Goal: Task Accomplishment & Management: Complete application form

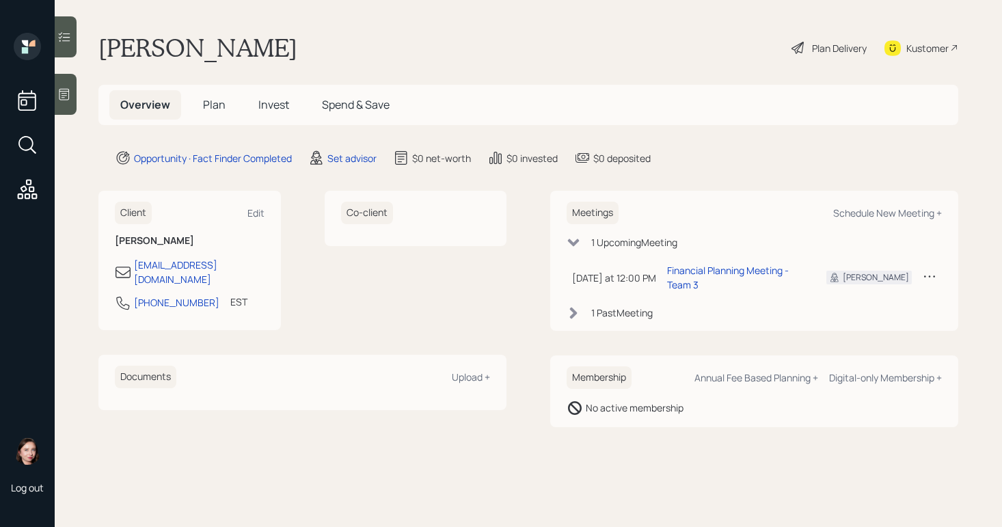
click at [807, 44] on div "Plan Delivery" at bounding box center [829, 48] width 78 height 30
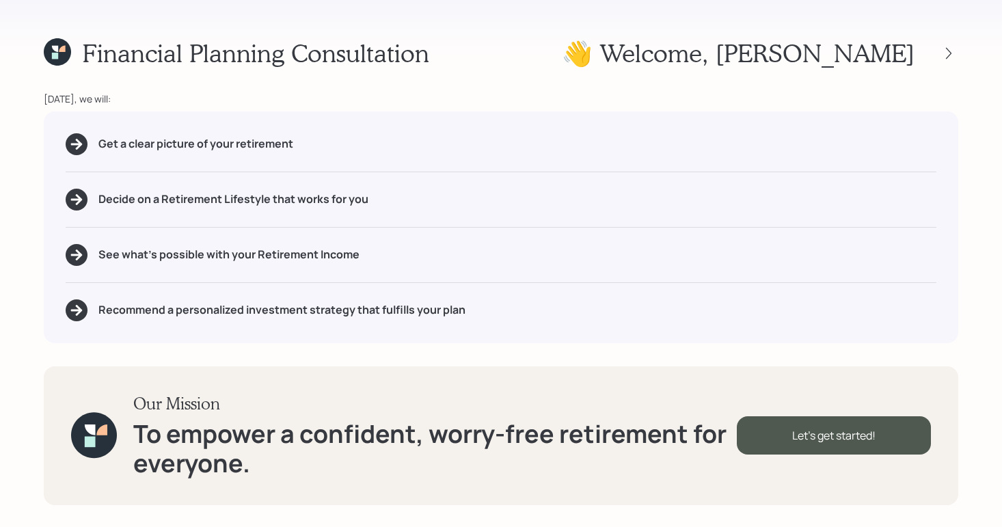
click at [936, 55] on div at bounding box center [936, 53] width 44 height 19
click at [940, 55] on div at bounding box center [948, 53] width 19 height 19
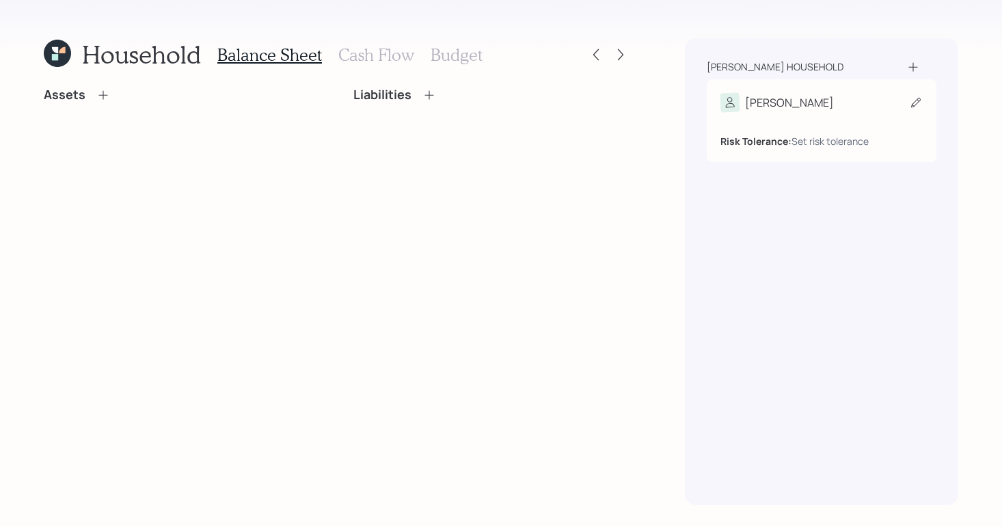
click at [932, 100] on div "Carl Risk Tolerance: Set risk tolerance" at bounding box center [822, 120] width 230 height 83
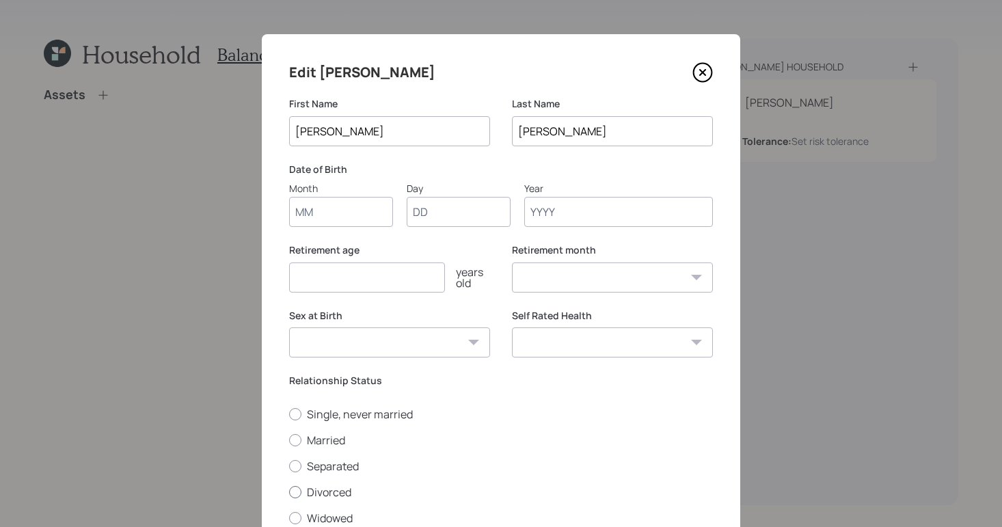
click at [291, 491] on div at bounding box center [295, 492] width 12 height 12
click at [289, 491] on input "Divorced" at bounding box center [288, 491] width 1 height 1
radio input "true"
click at [351, 208] on input "Month" at bounding box center [341, 212] width 104 height 30
type input "-"
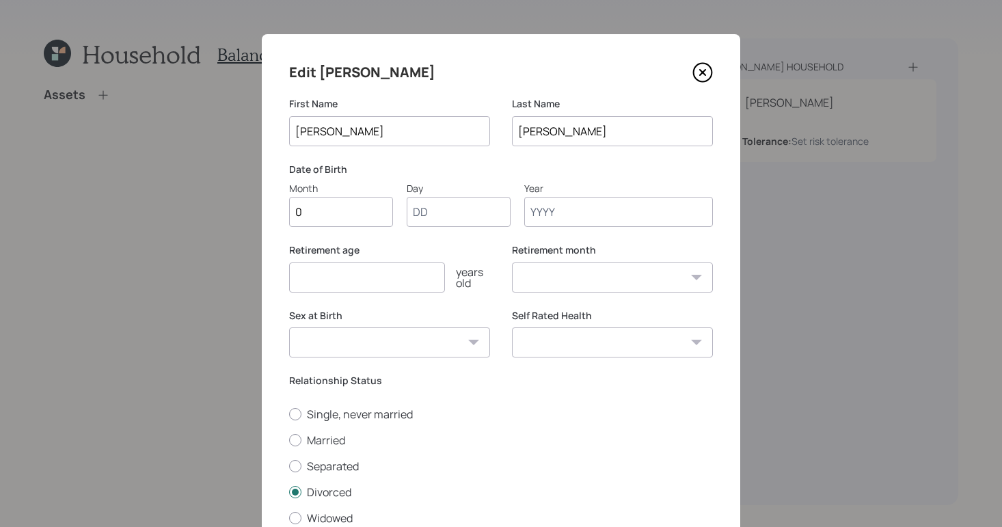
type input "01"
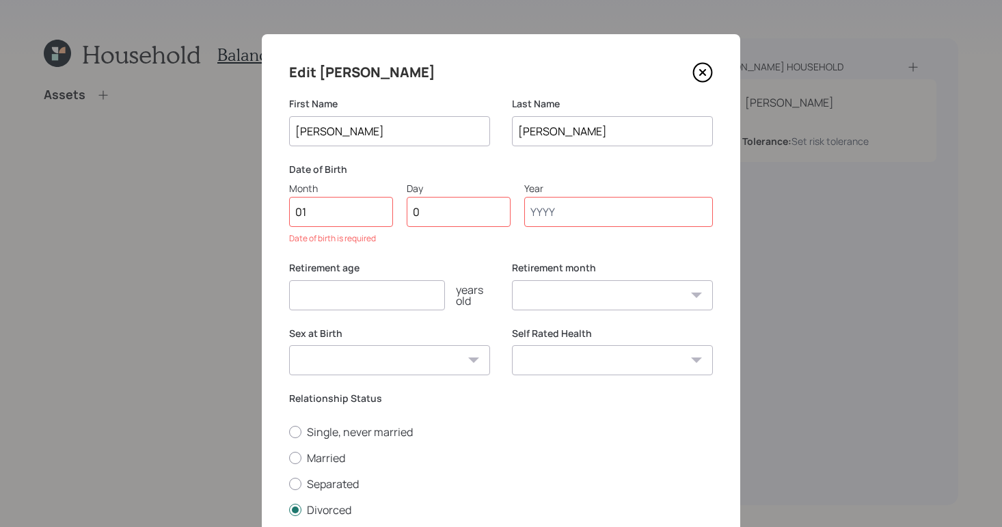
type input "01"
type input "1965"
select select "1"
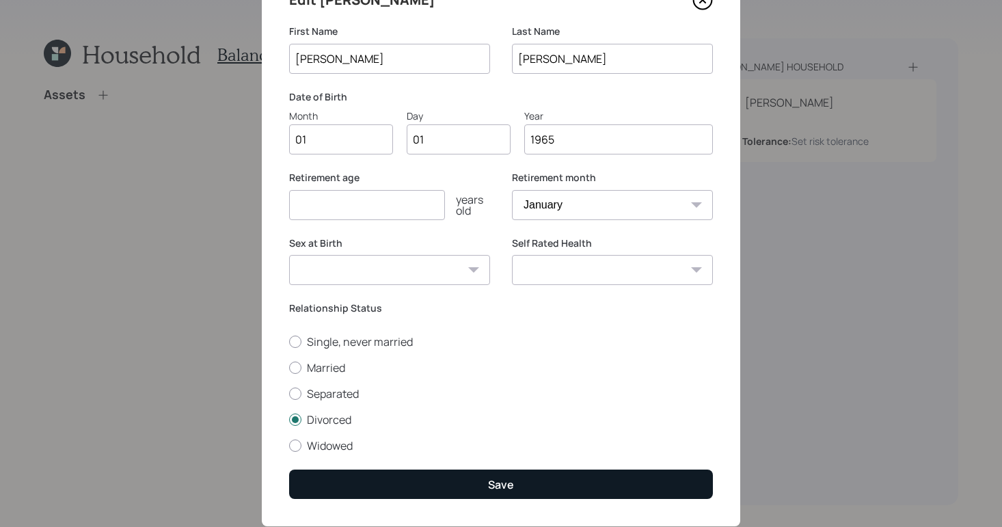
scroll to position [107, 0]
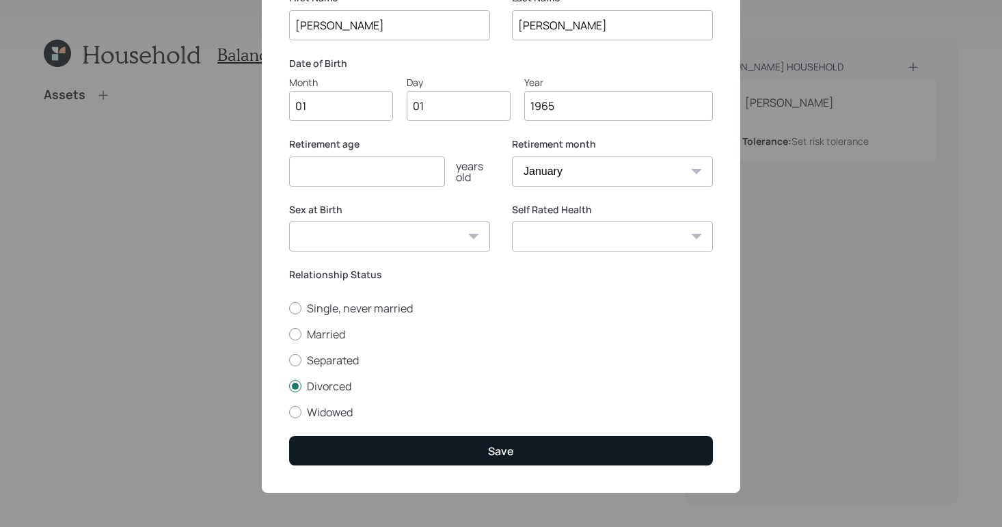
type input "1965"
click at [554, 449] on button "Save" at bounding box center [501, 450] width 424 height 29
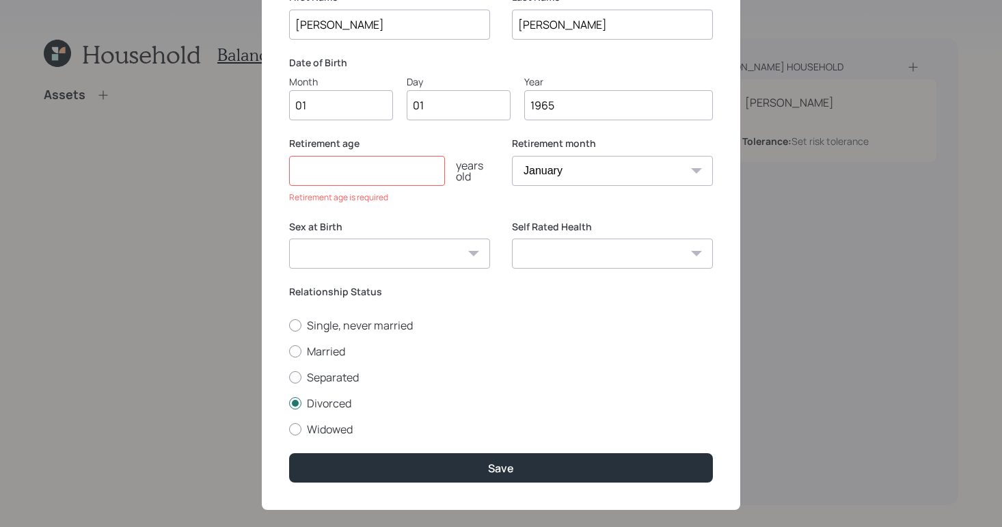
click at [357, 170] on input "number" at bounding box center [367, 171] width 156 height 30
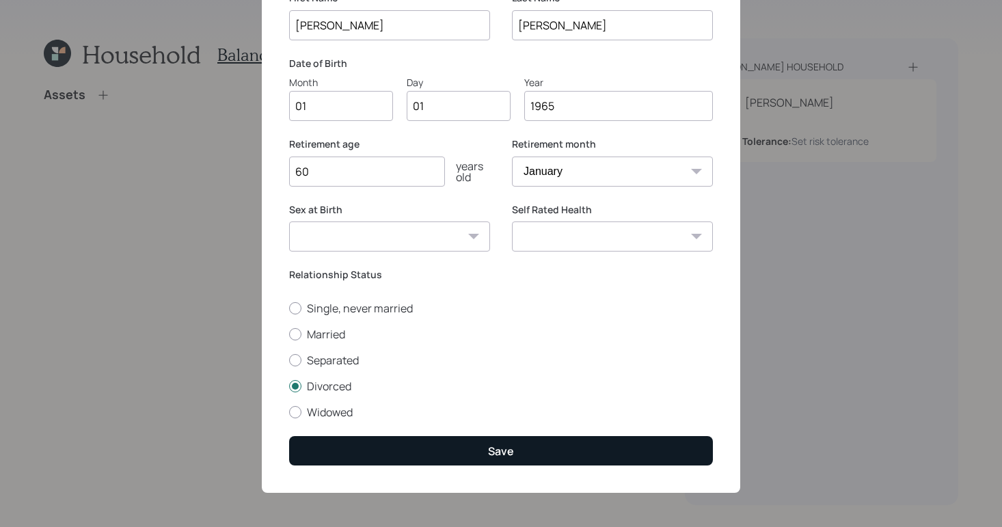
type input "60"
click at [489, 457] on div "Save" at bounding box center [501, 451] width 26 height 15
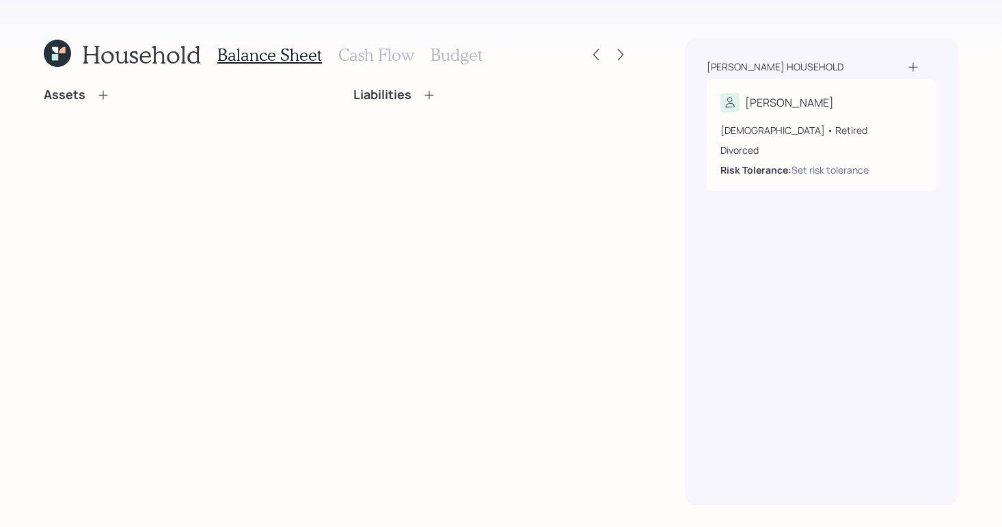
click at [100, 98] on icon at bounding box center [103, 95] width 14 height 14
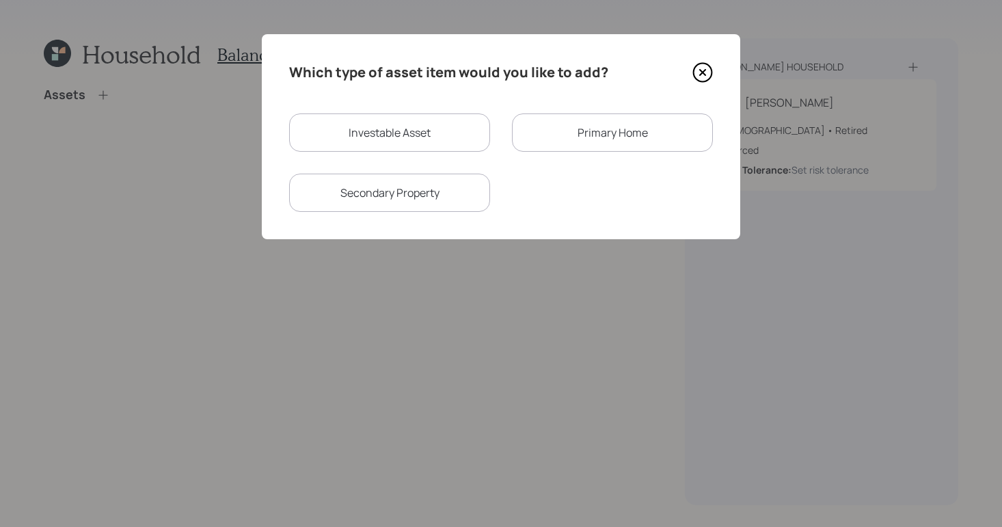
click at [386, 144] on div "Investable Asset" at bounding box center [389, 132] width 201 height 38
select select "taxable"
select select "balanced"
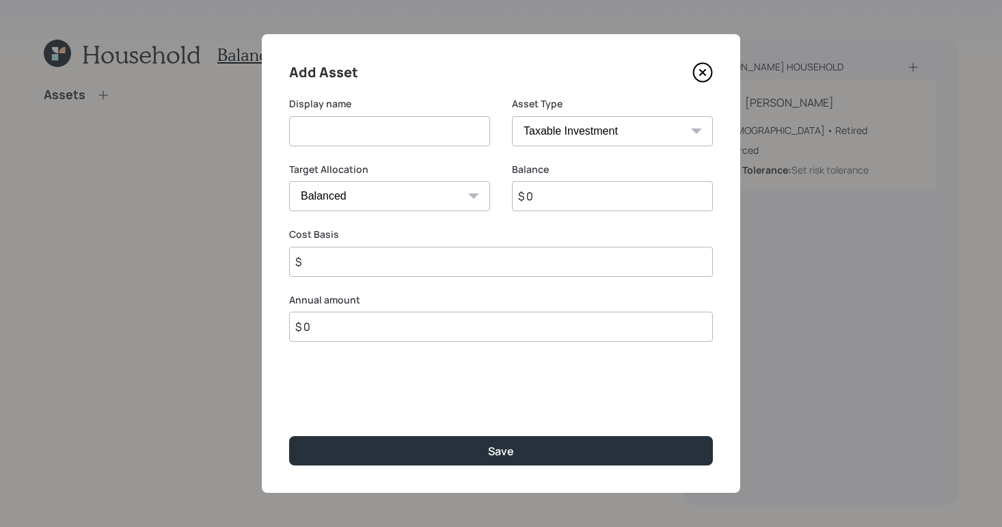
click at [418, 133] on input at bounding box center [389, 131] width 201 height 30
type input "Savings"
click at [656, 135] on select "SEP IRA IRA Roth IRA 401(k) Roth 401(k) 403(b) Roth 403(b) 457(b) Roth 457(b) H…" at bounding box center [612, 131] width 201 height 30
select select "cash"
click at [512, 116] on select "SEP IRA IRA Roth IRA 401(k) Roth 401(k) 403(b) Roth 403(b) 457(b) Roth 457(b) H…" at bounding box center [612, 131] width 201 height 30
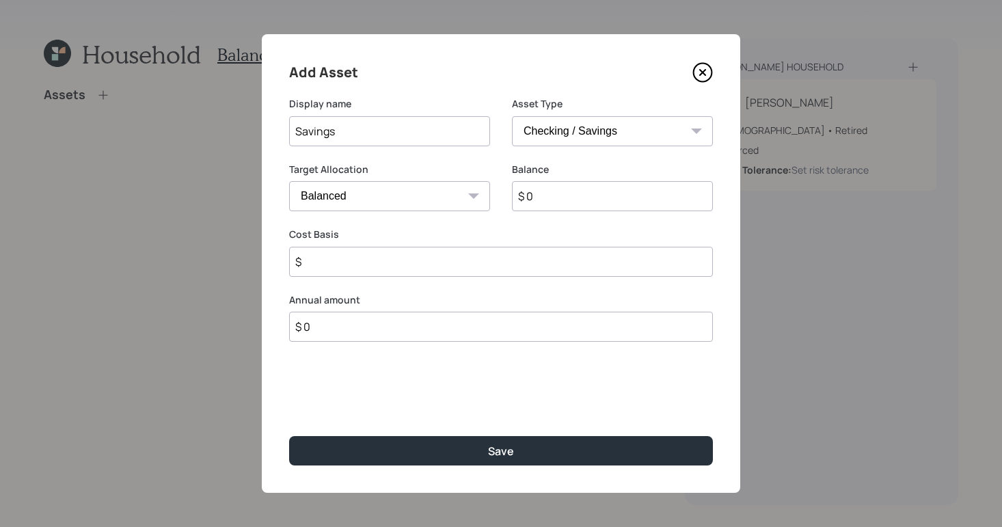
type input "$"
click at [597, 202] on input "$ 0" at bounding box center [501, 196] width 424 height 30
type input "$"
type input "$ 2"
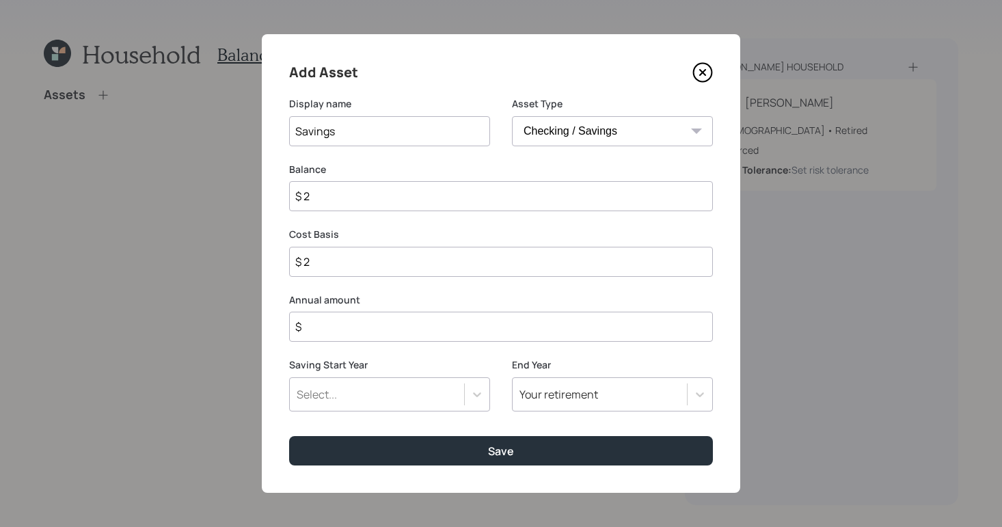
type input "$ 20"
type input "$ 200"
type input "$ 2,000"
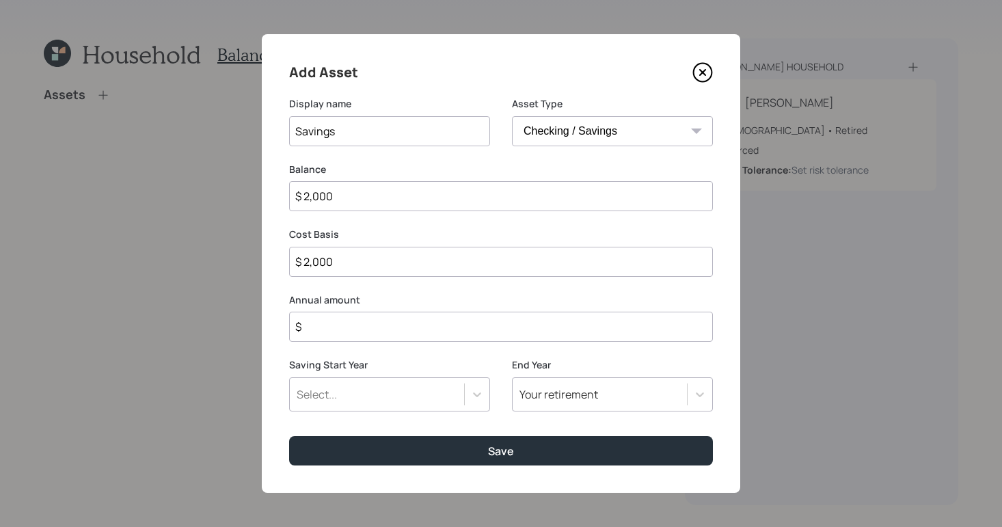
type input "$ 2,000"
click at [499, 360] on div "Saving Start Year Select... End Year Your retirement" at bounding box center [501, 393] width 424 height 70
click at [498, 343] on div "Add Asset Display name Savings Asset Type SEP IRA IRA Roth IRA 401(k) Roth 401(…" at bounding box center [501, 263] width 478 height 459
click at [426, 319] on input "$" at bounding box center [501, 327] width 424 height 30
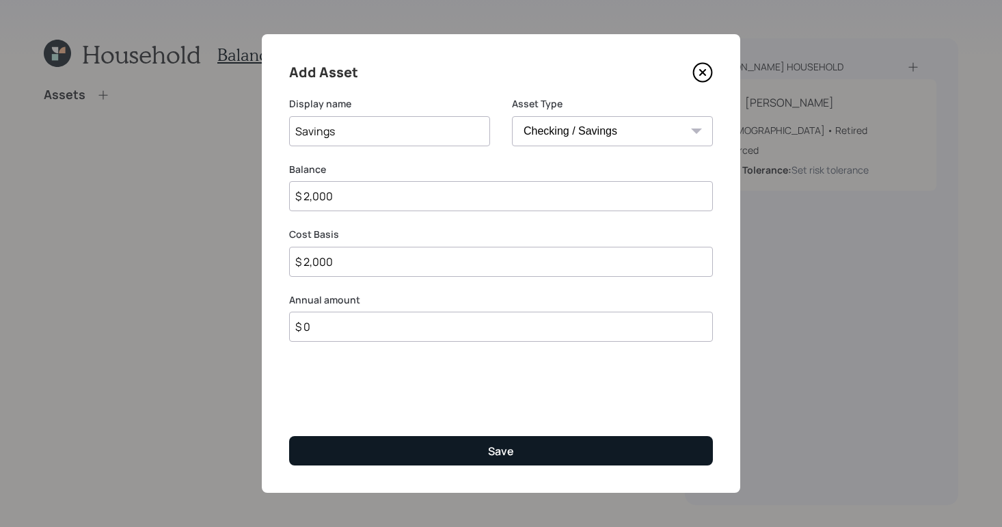
type input "$ 0"
click at [531, 447] on button "Save" at bounding box center [501, 450] width 424 height 29
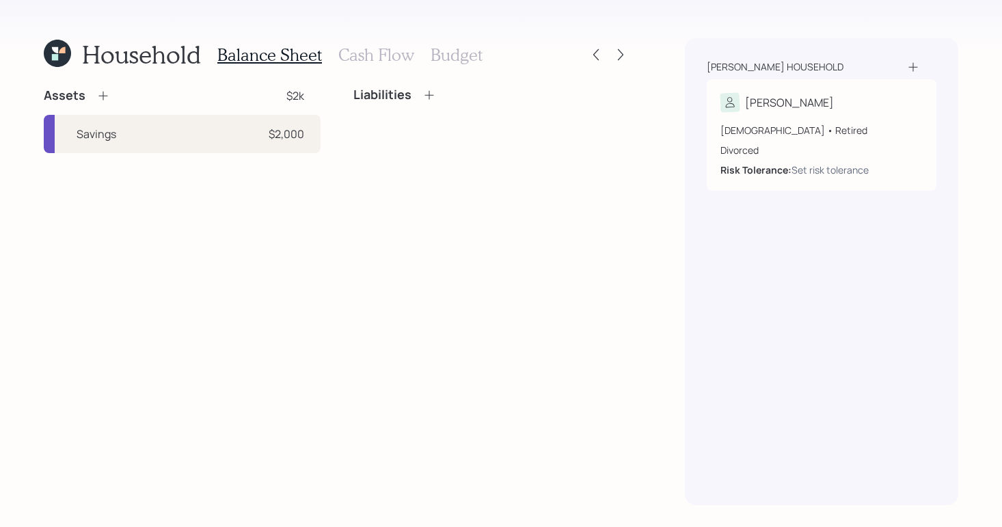
click at [97, 96] on icon at bounding box center [103, 96] width 14 height 14
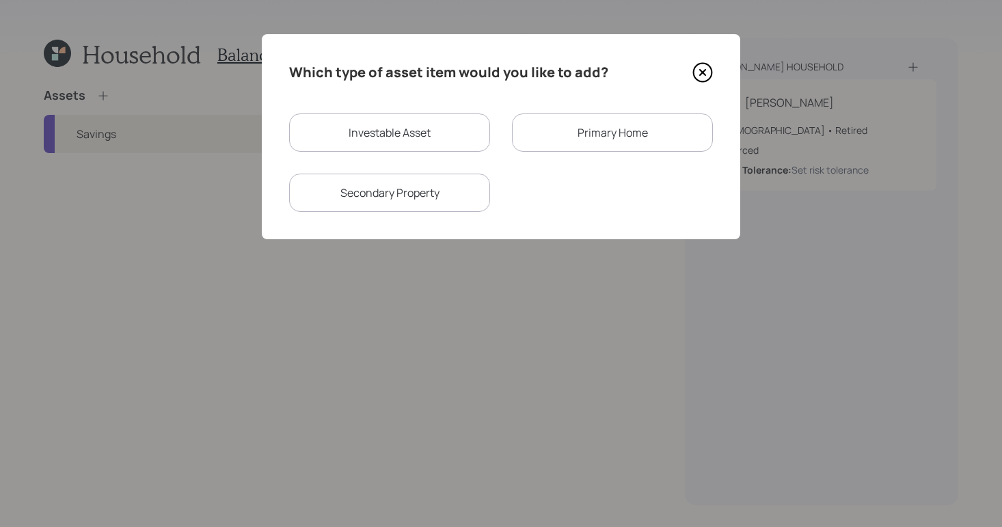
click at [430, 146] on div "Investable Asset" at bounding box center [389, 132] width 201 height 38
select select "taxable"
select select "balanced"
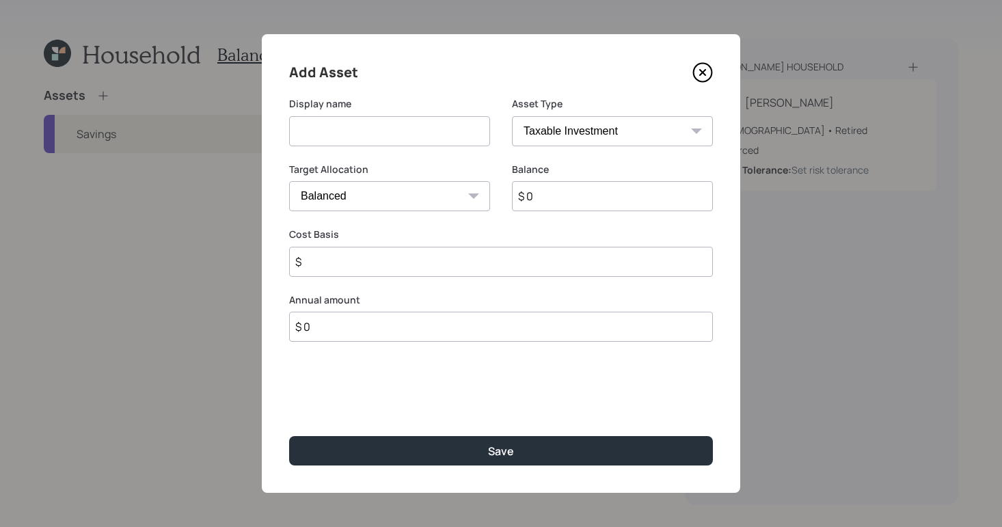
click at [431, 137] on input at bounding box center [389, 131] width 201 height 30
click at [590, 144] on select "SEP IRA IRA Roth IRA 401(k) Roth 401(k) 403(b) Roth 403(b) 457(b) Roth 457(b) H…" at bounding box center [612, 131] width 201 height 30
click at [330, 120] on input at bounding box center [389, 131] width 201 height 30
type input "Deferred Comp Plan"
click at [573, 199] on input "$ 0" at bounding box center [612, 196] width 201 height 30
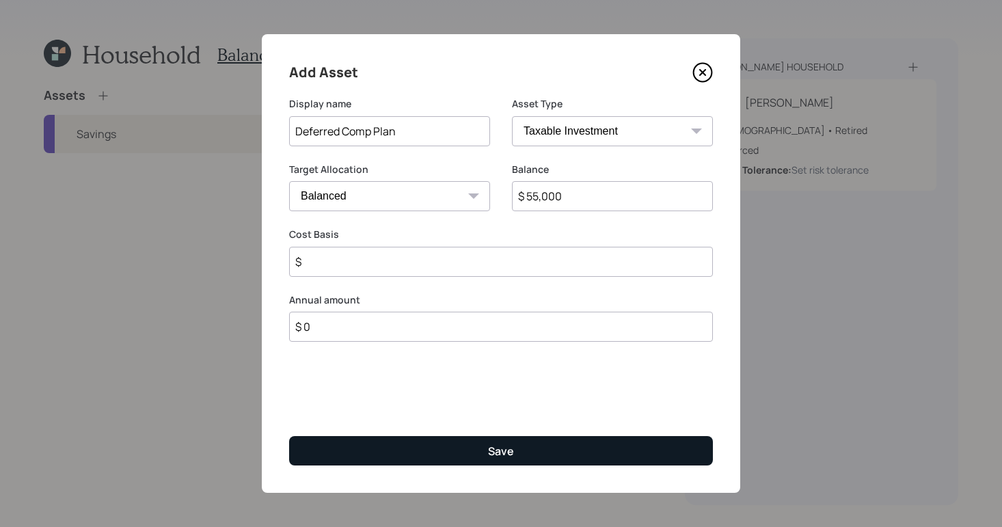
type input "$ 55,000"
click at [489, 461] on button "Save" at bounding box center [501, 450] width 424 height 29
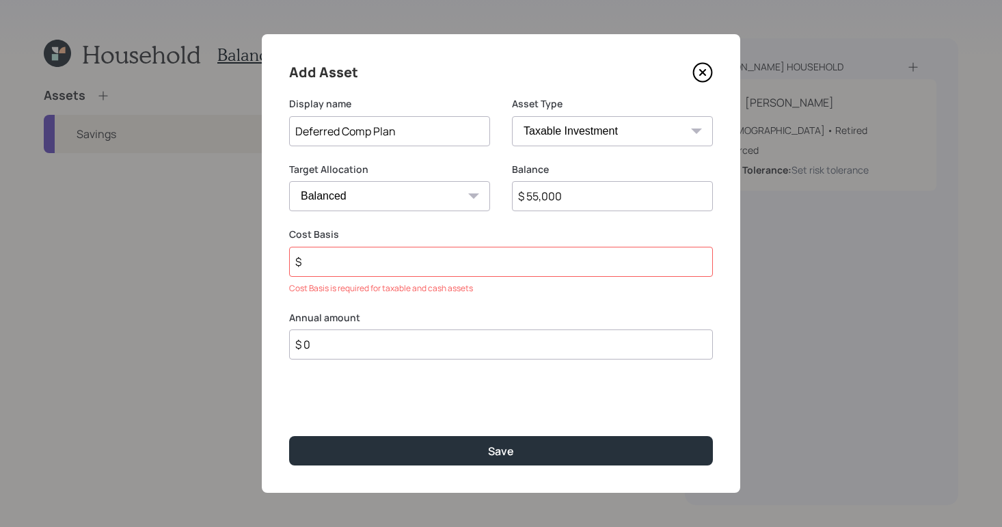
click at [386, 265] on input "$" at bounding box center [501, 262] width 424 height 30
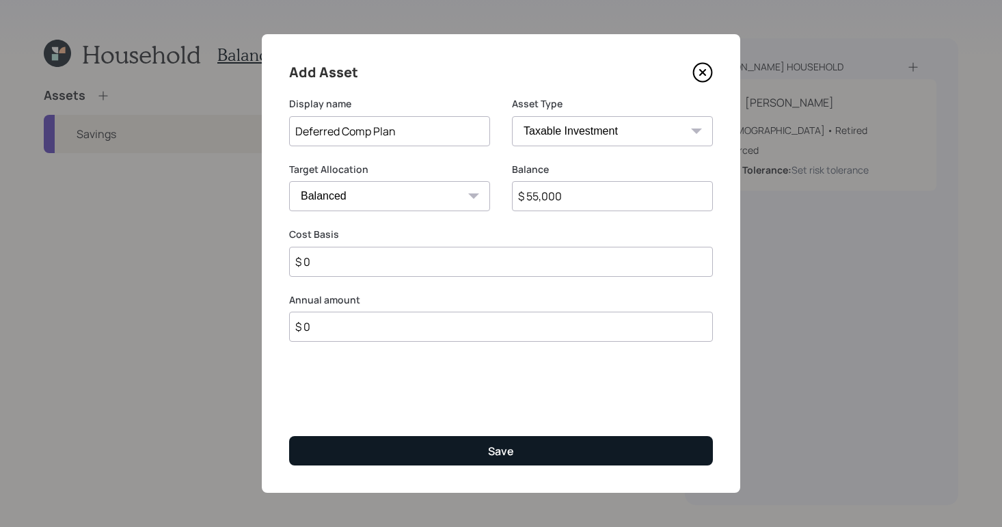
type input "$ 0"
click at [556, 454] on button "Save" at bounding box center [501, 450] width 424 height 29
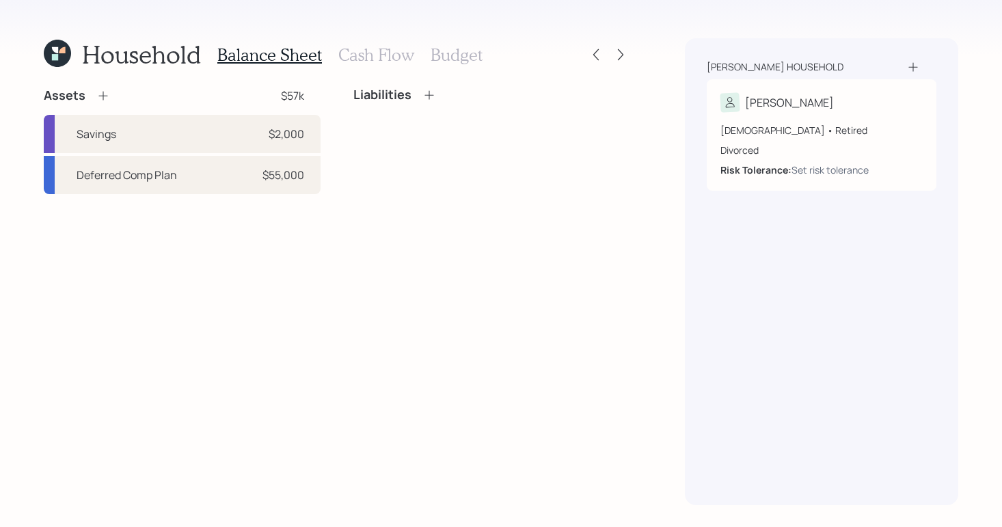
click at [103, 93] on icon at bounding box center [103, 96] width 14 height 14
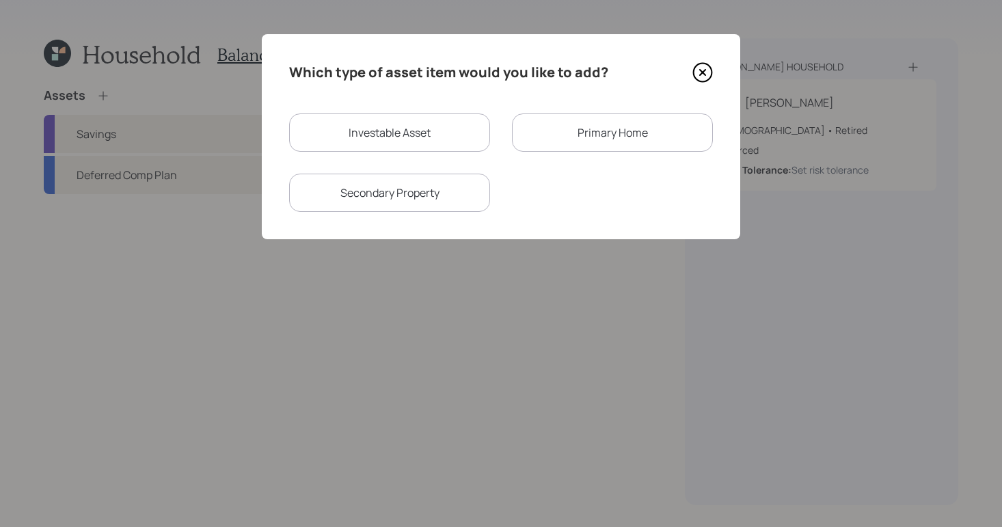
click at [571, 140] on div "Primary Home" at bounding box center [612, 132] width 201 height 38
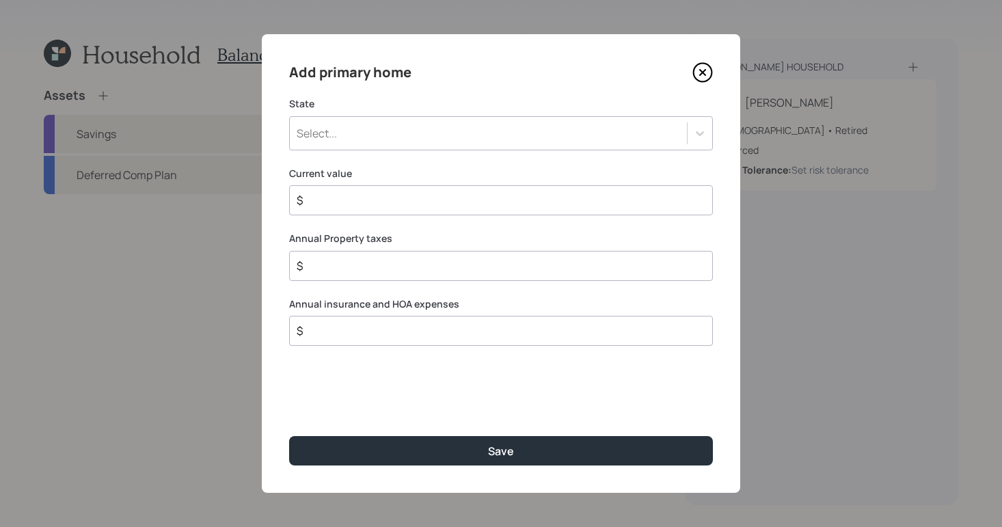
click at [437, 138] on div "Select..." at bounding box center [488, 133] width 397 height 23
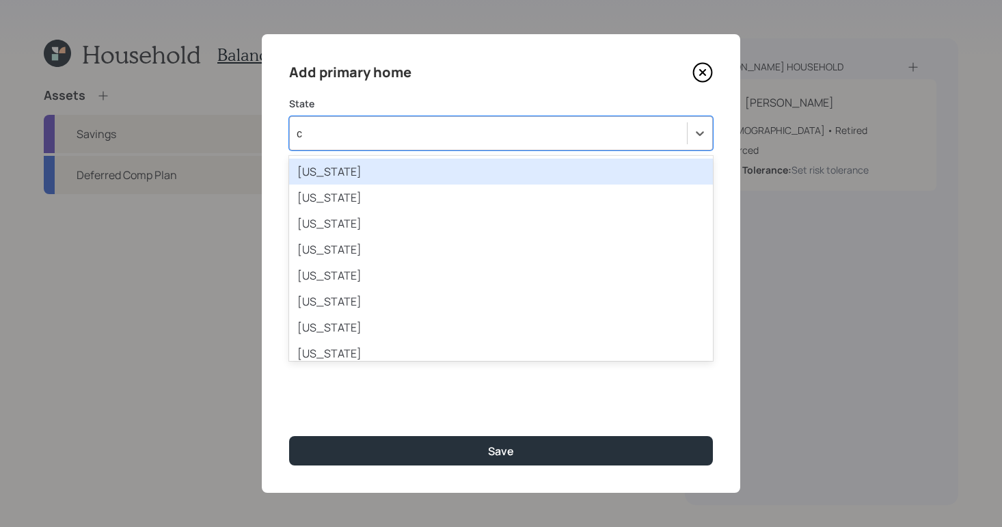
type input "co"
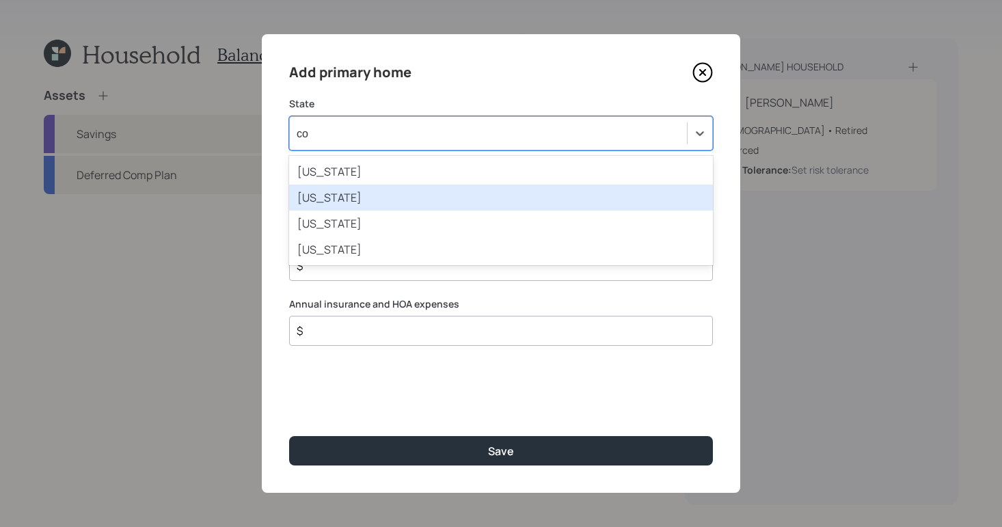
drag, startPoint x: 436, startPoint y: 202, endPoint x: 442, endPoint y: 213, distance: 12.2
click at [436, 202] on div "Connecticut" at bounding box center [501, 198] width 424 height 26
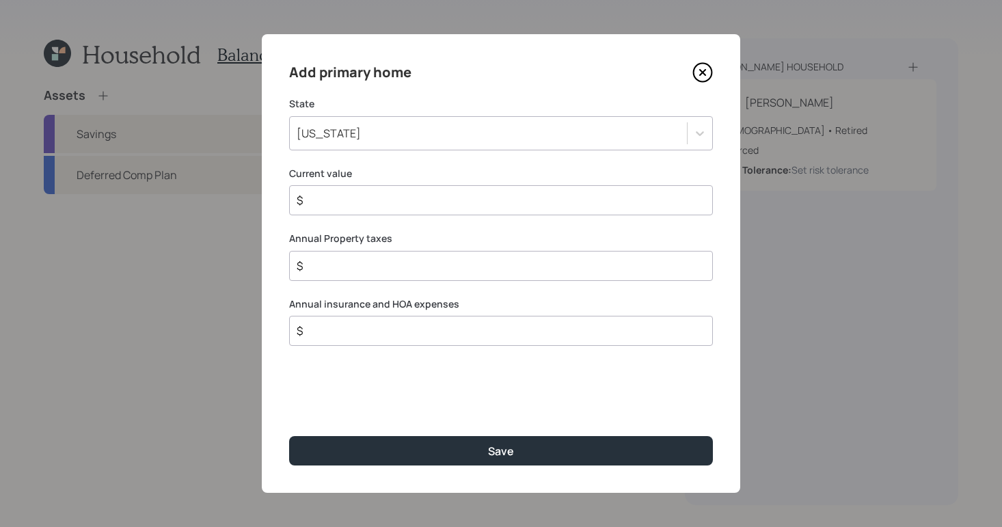
click at [504, 199] on input "$" at bounding box center [495, 200] width 401 height 16
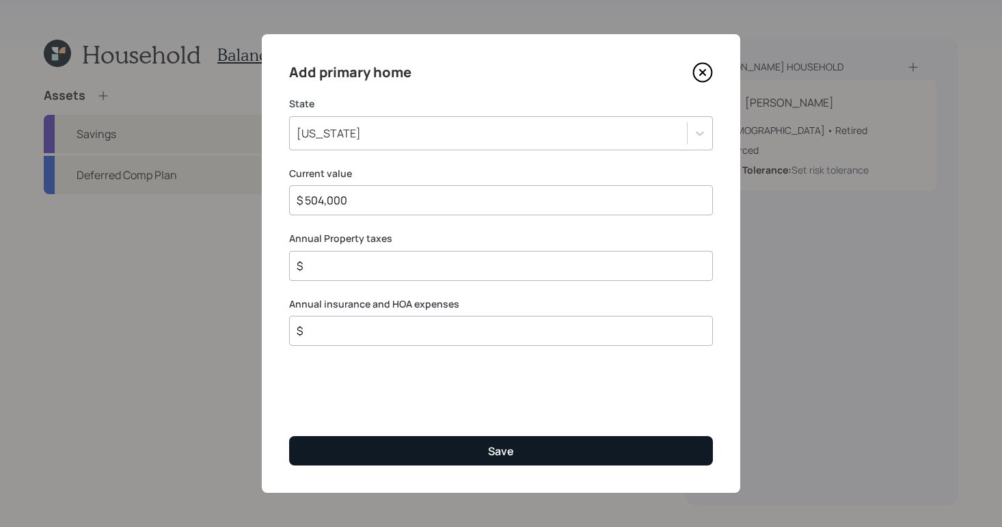
type input "$ 504,000"
click at [558, 444] on button "Save" at bounding box center [501, 450] width 424 height 29
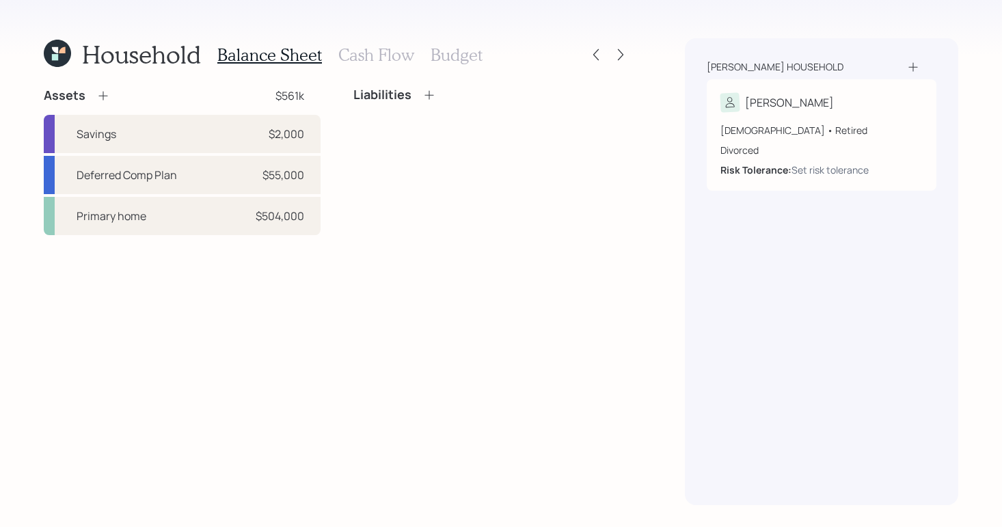
click at [430, 93] on icon at bounding box center [429, 95] width 14 height 14
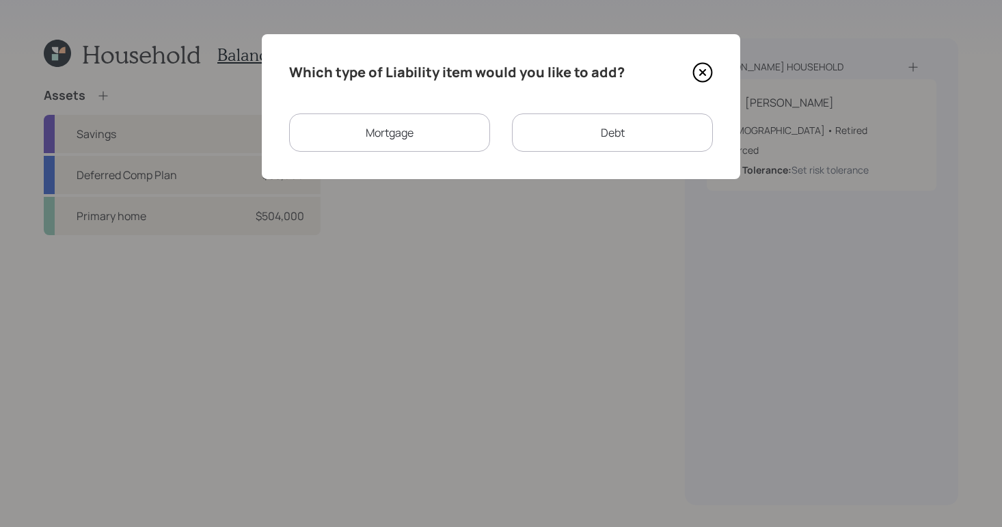
click at [458, 135] on div "Mortgage" at bounding box center [389, 132] width 201 height 38
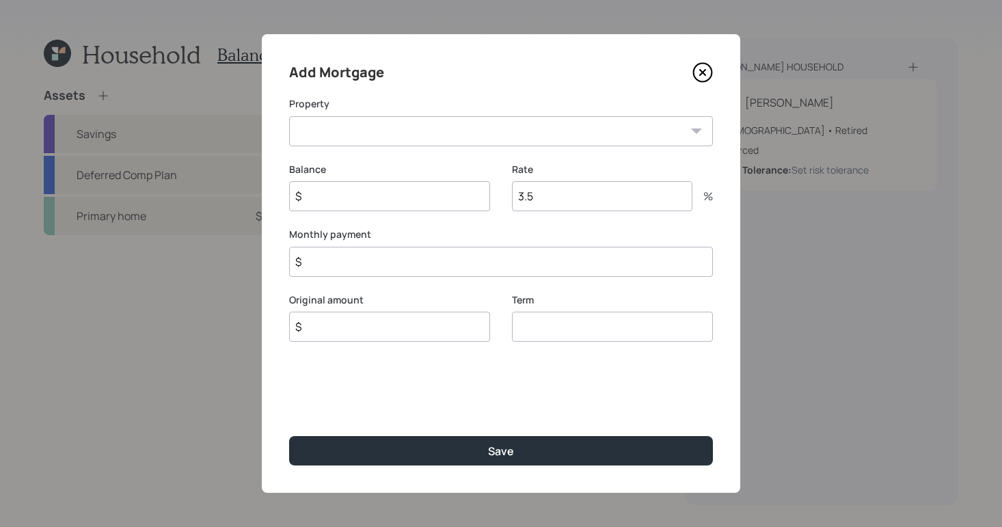
click at [435, 123] on select "CT Primary home" at bounding box center [501, 131] width 424 height 30
select select "ca1d6dc6-45ef-45b8-bfd5-822e52234d02"
click at [289, 116] on select "CT Primary home" at bounding box center [501, 131] width 424 height 30
click at [397, 194] on input "$" at bounding box center [389, 196] width 201 height 30
type input "$ 259,000"
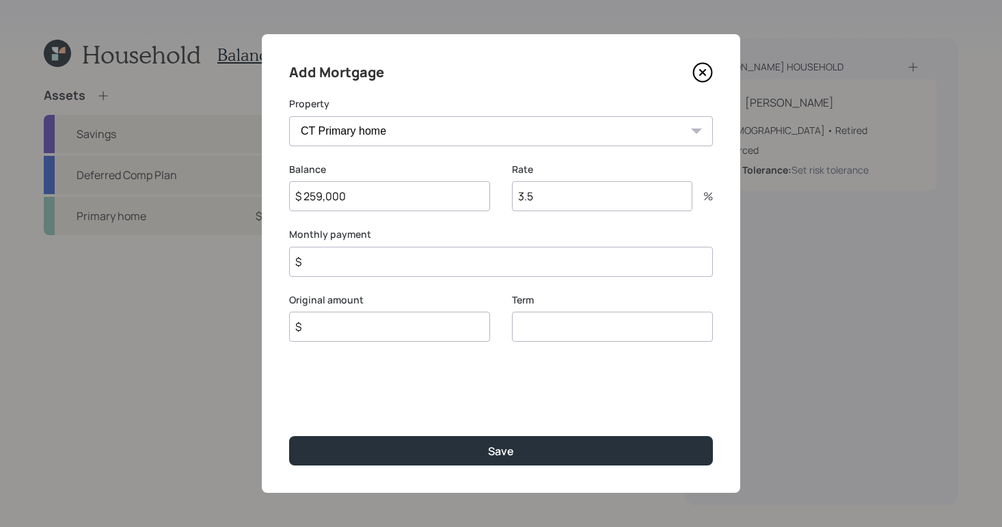
click at [564, 470] on div "Add Mortgage Property CT Primary home Balance $ 259,000 Rate 3.5 % Monthly paym…" at bounding box center [501, 263] width 478 height 459
click at [513, 474] on div "Add Mortgage Property CT Primary home Balance $ 259,000 Rate 3.5 % Monthly paym…" at bounding box center [501, 263] width 478 height 459
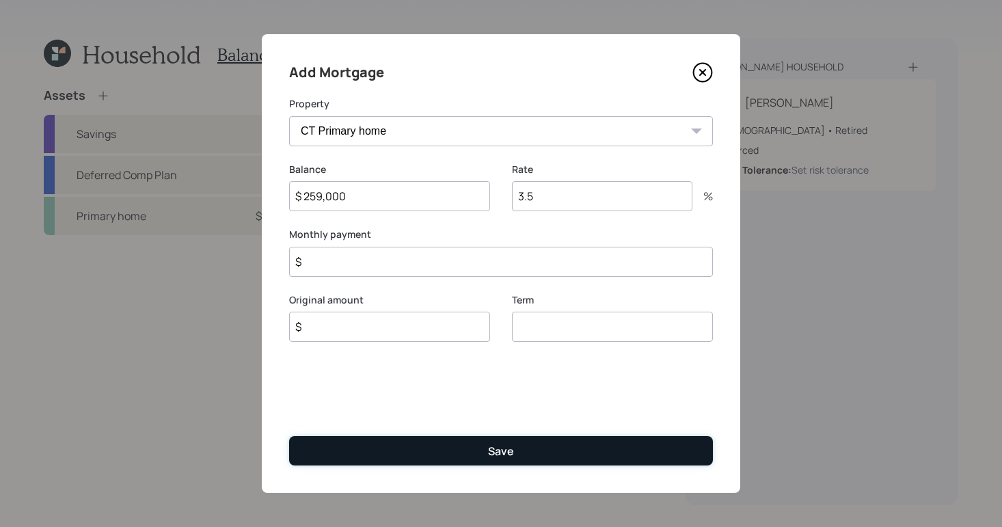
click at [511, 462] on button "Save" at bounding box center [501, 450] width 424 height 29
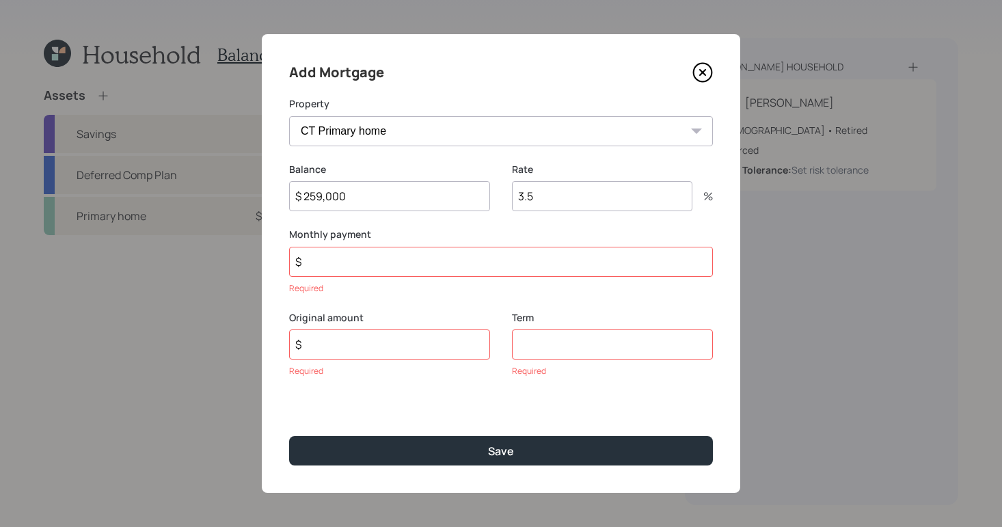
click at [382, 253] on input "$" at bounding box center [501, 262] width 424 height 30
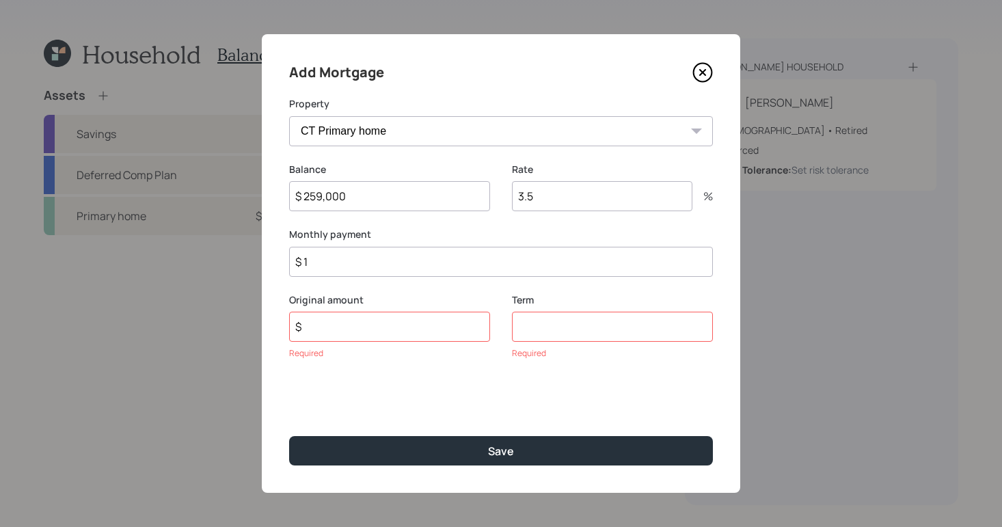
type input "$ 1"
click at [586, 331] on input "number" at bounding box center [612, 327] width 201 height 30
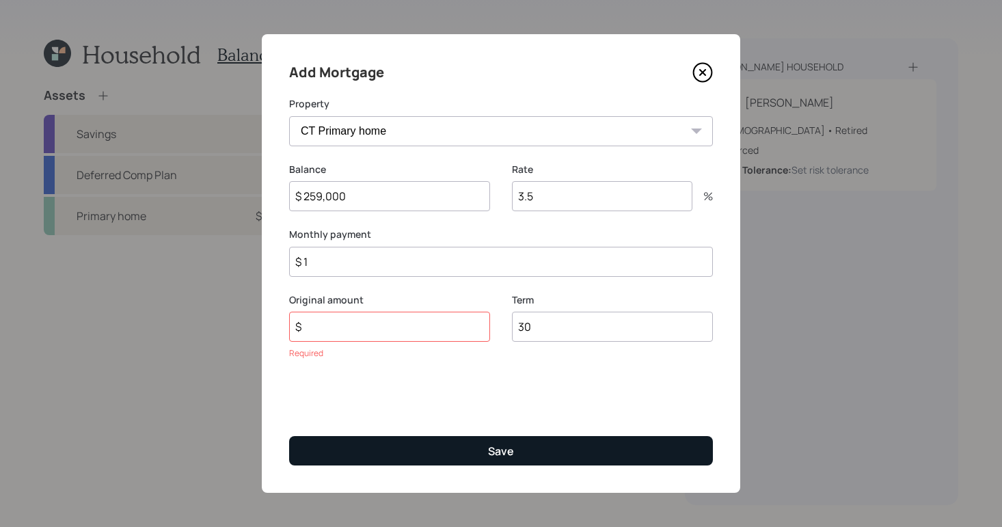
type input "30"
click at [581, 444] on button "Save" at bounding box center [501, 450] width 424 height 29
click at [474, 443] on button "Save" at bounding box center [501, 450] width 424 height 29
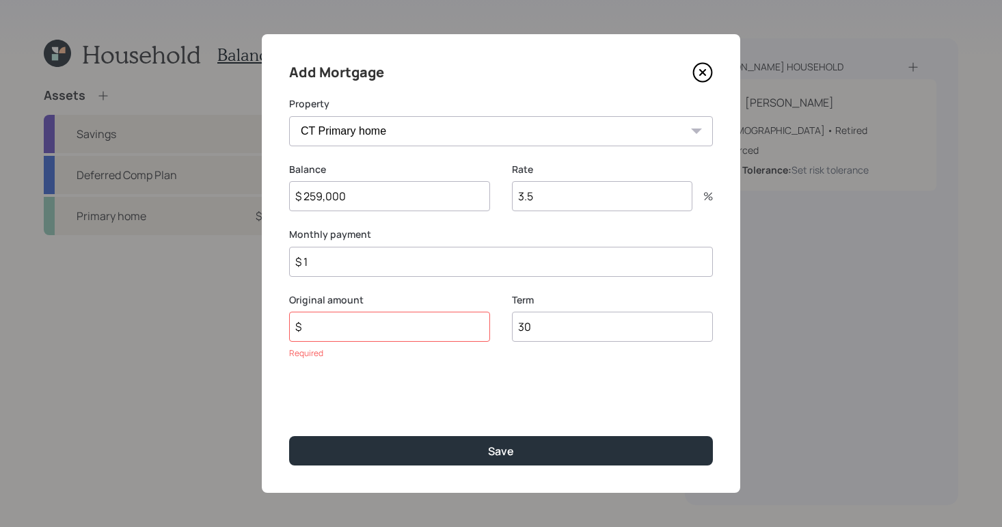
click at [368, 344] on div "Original amount $ Required" at bounding box center [389, 326] width 201 height 67
click at [374, 334] on input "$" at bounding box center [389, 327] width 201 height 30
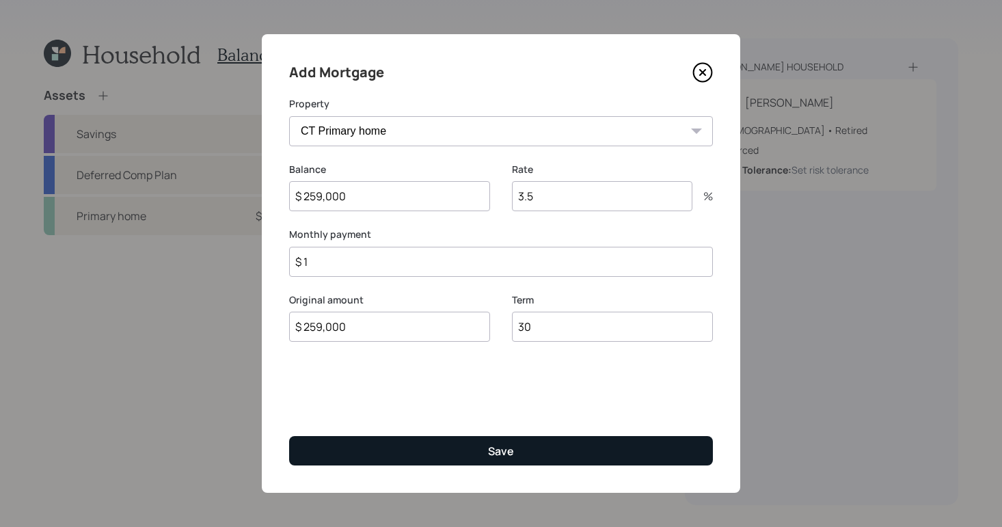
type input "$ 259,000"
click at [508, 440] on button "Save" at bounding box center [501, 450] width 424 height 29
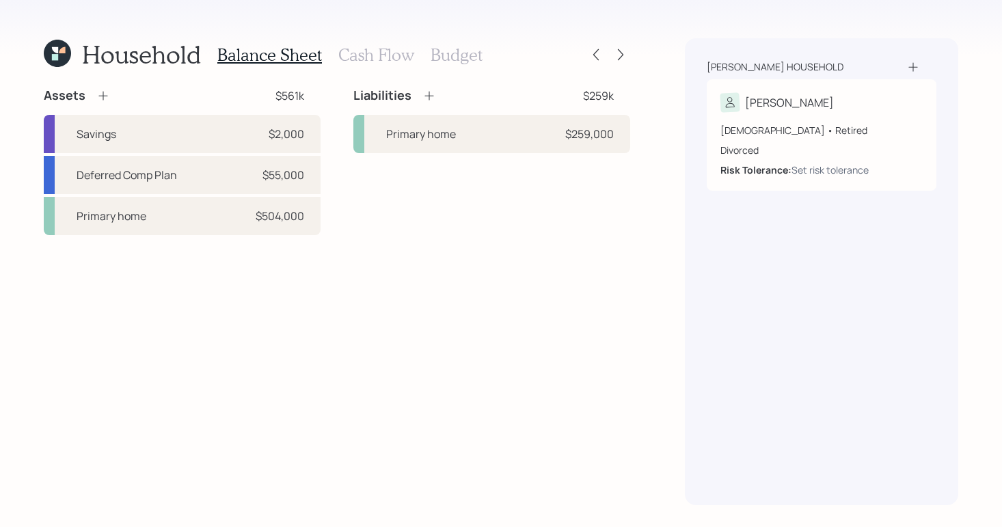
click at [394, 36] on div "Household Balance Sheet Cash Flow Budget Assets $561k Savings $2,000 Deferred C…" at bounding box center [501, 263] width 1002 height 527
click at [392, 49] on h3 "Cash Flow" at bounding box center [376, 55] width 76 height 20
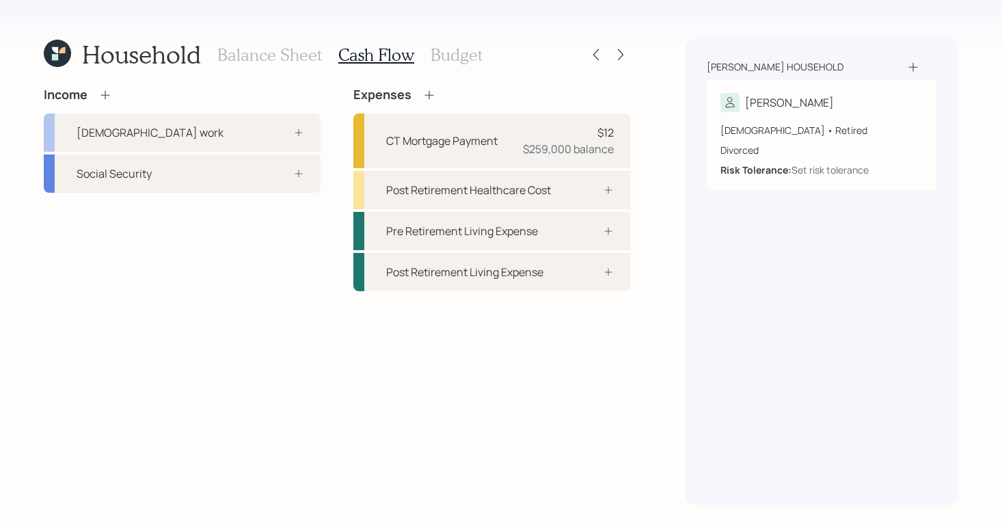
click at [109, 99] on icon at bounding box center [105, 95] width 14 height 14
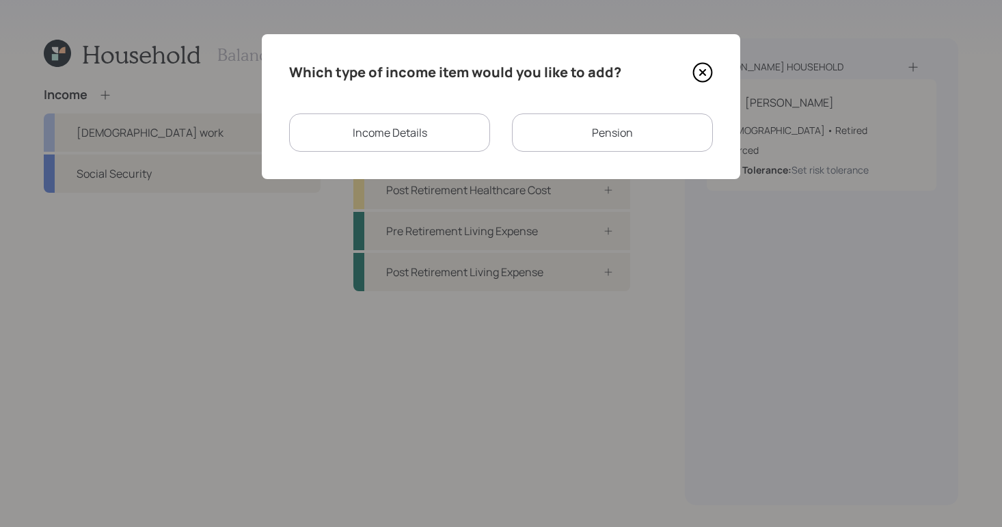
drag, startPoint x: 703, startPoint y: 70, endPoint x: 753, endPoint y: 80, distance: 51.5
click at [703, 70] on icon at bounding box center [702, 72] width 21 height 21
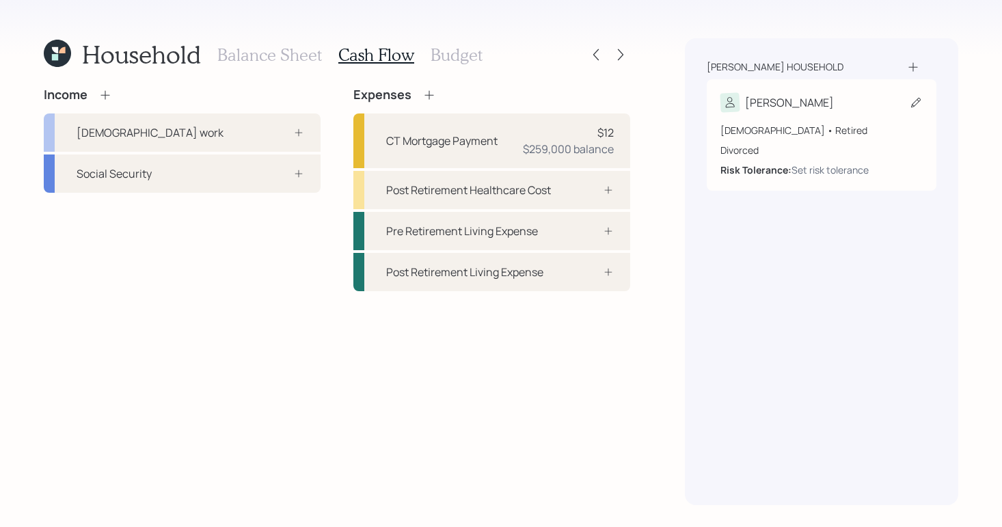
click at [841, 114] on div "60 years old • Retired Divorced Risk Tolerance: Set risk tolerance" at bounding box center [821, 144] width 202 height 65
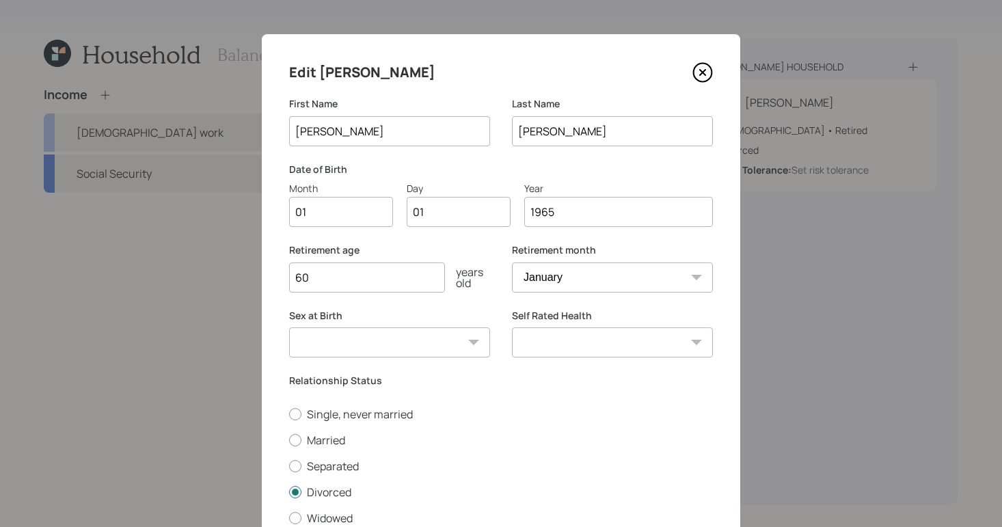
click at [672, 274] on select "January February March April May June July August September October November De…" at bounding box center [612, 277] width 201 height 30
select select "7"
click at [512, 262] on select "January February March April May June July August September October November De…" at bounding box center [612, 277] width 201 height 30
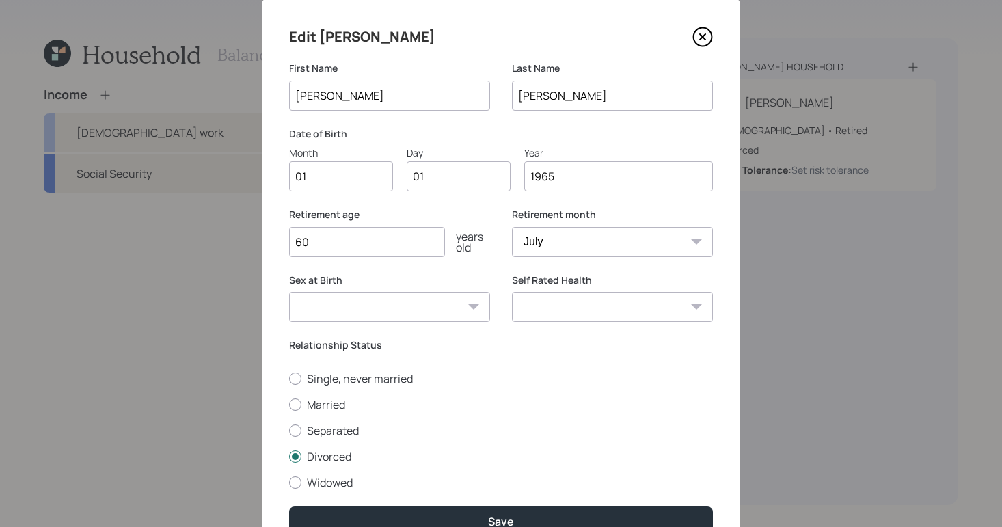
scroll to position [107, 0]
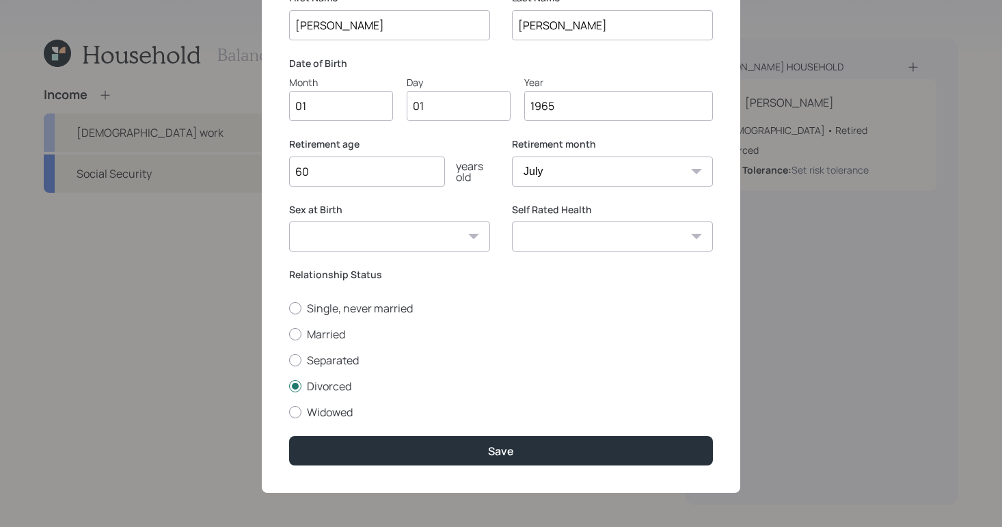
click at [519, 474] on div "Edit Carl First Name Carl Last Name Cloutier Date of Birth Month 01 Day 01 Year…" at bounding box center [501, 210] width 478 height 565
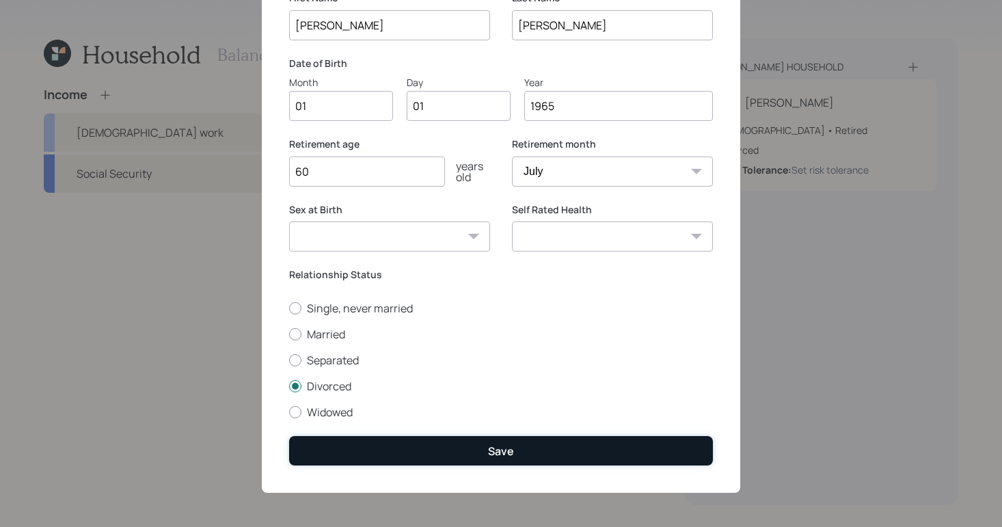
click at [529, 457] on button "Save" at bounding box center [501, 450] width 424 height 29
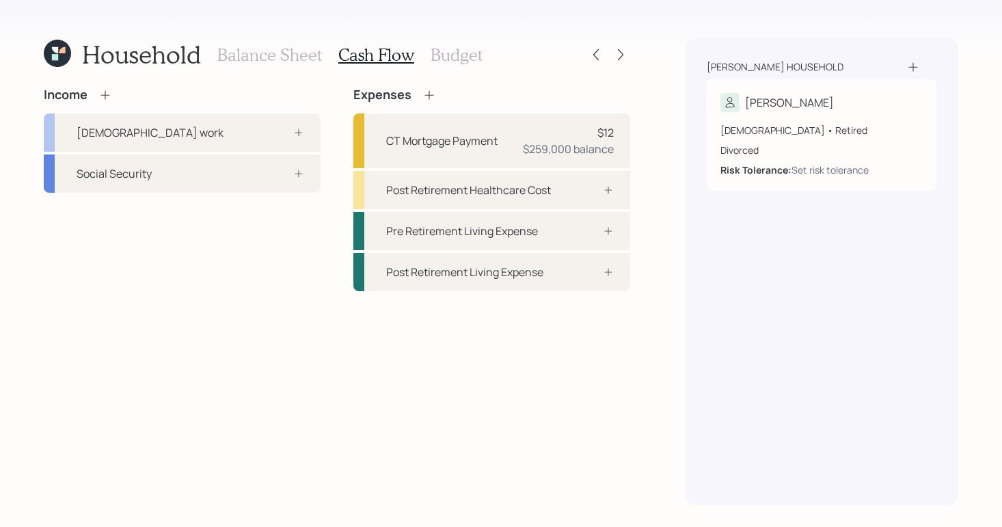
click at [229, 241] on div "Income Full-time work Social Security" at bounding box center [182, 189] width 277 height 204
click at [148, 255] on div "Income Full-time work Social Security" at bounding box center [182, 189] width 277 height 204
click at [103, 89] on icon at bounding box center [105, 95] width 14 height 14
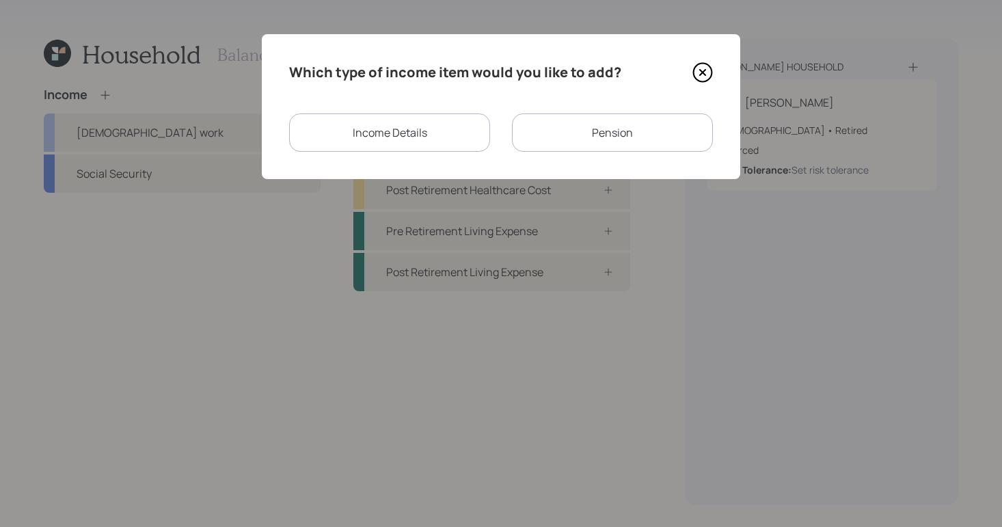
click at [416, 119] on div "Income Details" at bounding box center [389, 132] width 201 height 38
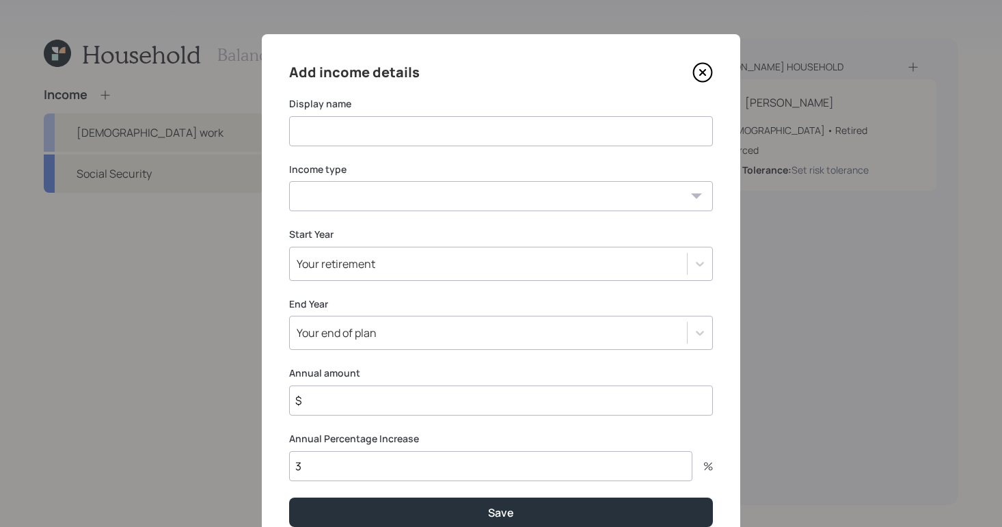
click at [463, 127] on input at bounding box center [501, 131] width 424 height 30
click at [698, 76] on icon at bounding box center [702, 72] width 21 height 21
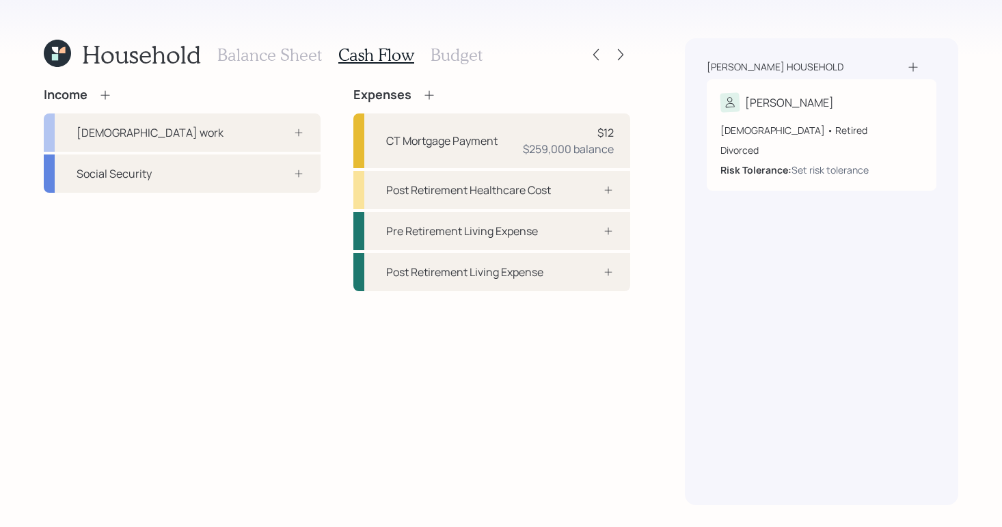
click at [114, 91] on div "Income" at bounding box center [182, 94] width 277 height 15
click at [103, 94] on icon at bounding box center [105, 95] width 14 height 14
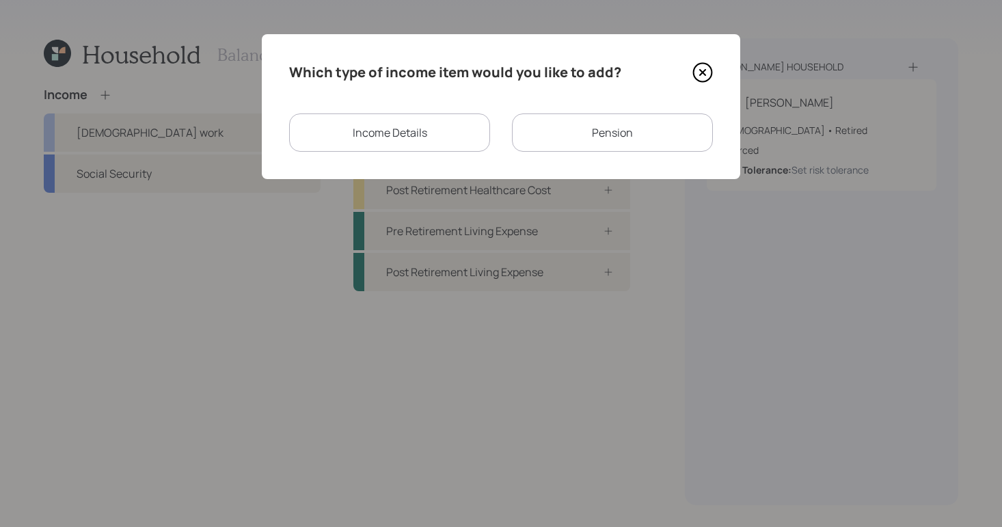
click at [601, 122] on div "Pension" at bounding box center [612, 132] width 201 height 38
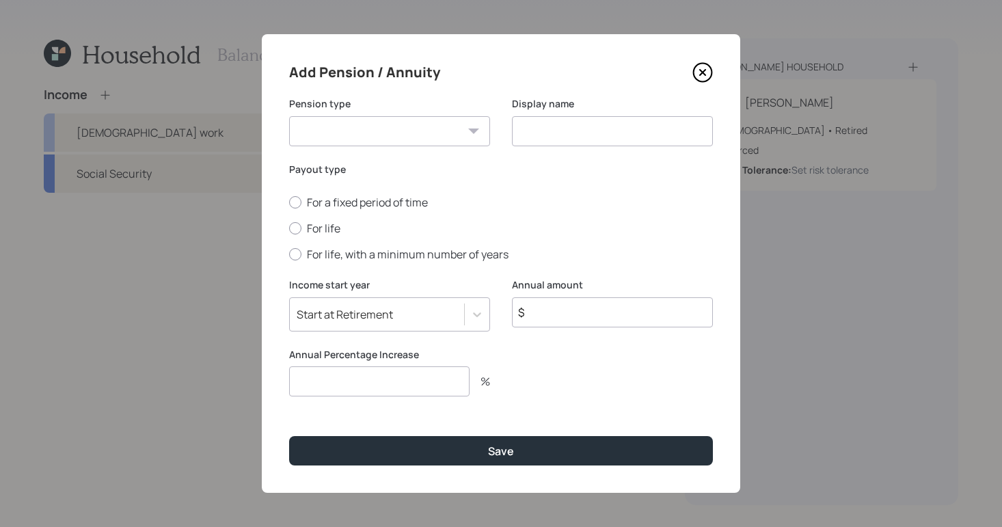
click at [470, 138] on select "Pension Annuity" at bounding box center [389, 131] width 201 height 30
select select "pension"
click at [289, 116] on select "Pension Annuity" at bounding box center [389, 131] width 201 height 30
click at [584, 129] on input at bounding box center [612, 131] width 201 height 30
type input "Pension"
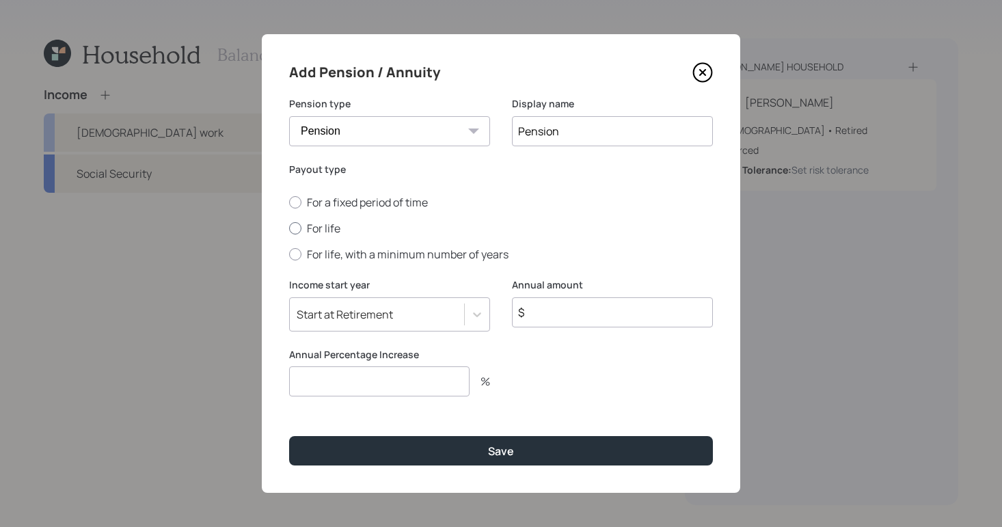
click at [295, 224] on div at bounding box center [295, 228] width 12 height 12
click at [289, 228] on input "For life" at bounding box center [288, 228] width 1 height 1
radio input "true"
click at [585, 310] on input "$" at bounding box center [612, 312] width 201 height 30
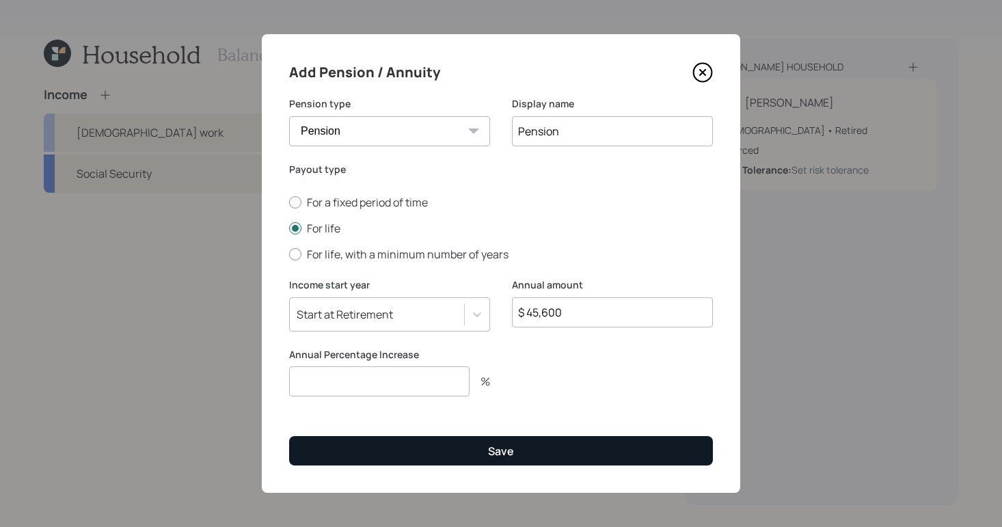
type input "$ 45,600"
click at [540, 445] on button "Save" at bounding box center [501, 450] width 424 height 29
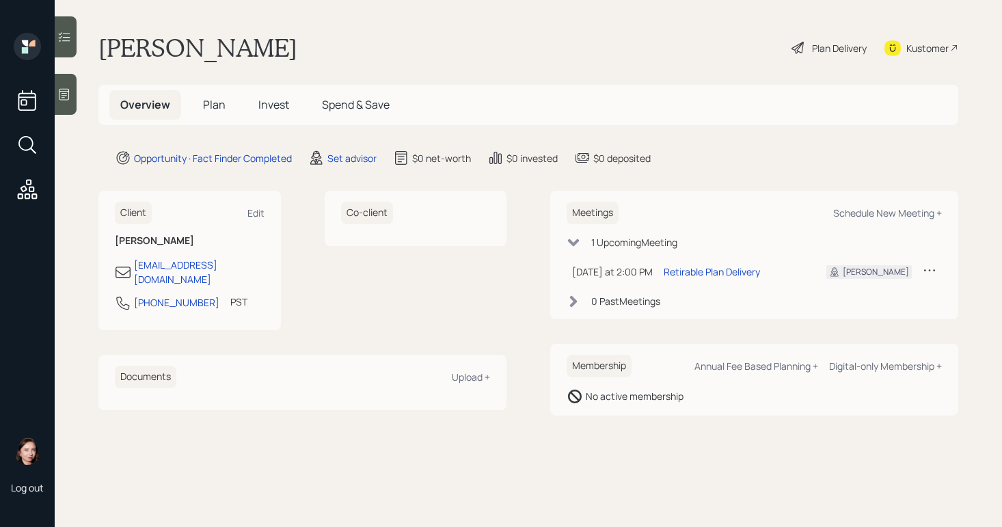
click at [96, 86] on main "[PERSON_NAME] Plan Delivery Kustomer Overview Plan Invest Spend & Save Opportun…" at bounding box center [528, 263] width 947 height 527
click at [61, 93] on icon at bounding box center [64, 94] width 14 height 14
